Goal: Information Seeking & Learning: Learn about a topic

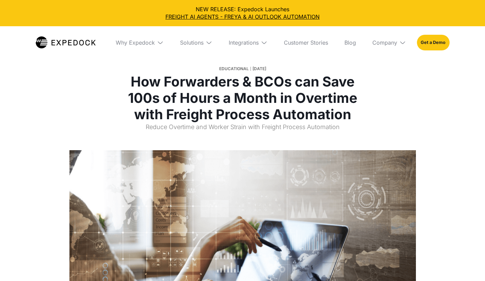
select select
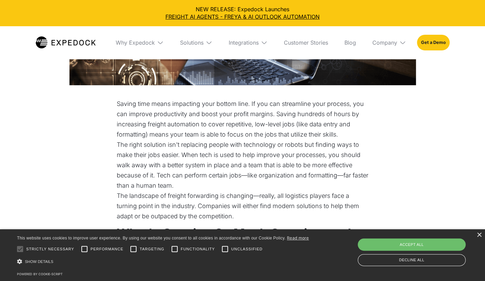
scroll to position [269, 0]
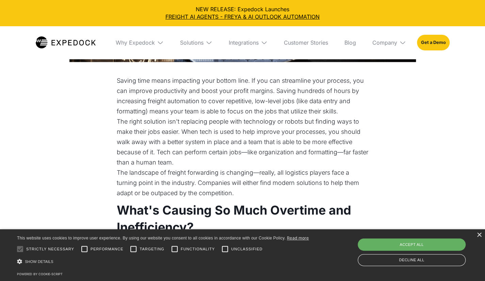
click at [370, 245] on div "Accept all" at bounding box center [412, 244] width 108 height 12
checkbox input "true"
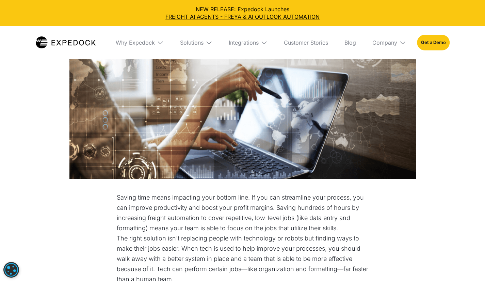
scroll to position [61, 0]
